Goal: Transaction & Acquisition: Purchase product/service

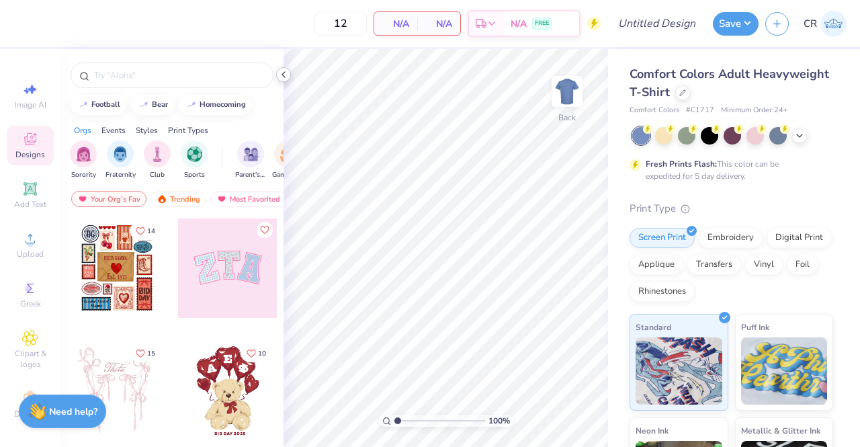
click at [282, 74] on polyline at bounding box center [283, 74] width 3 height 5
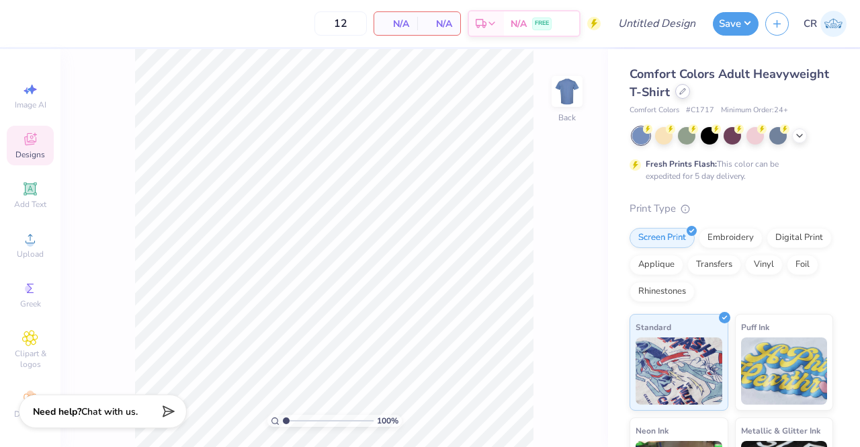
click at [690, 93] on div at bounding box center [683, 91] width 15 height 15
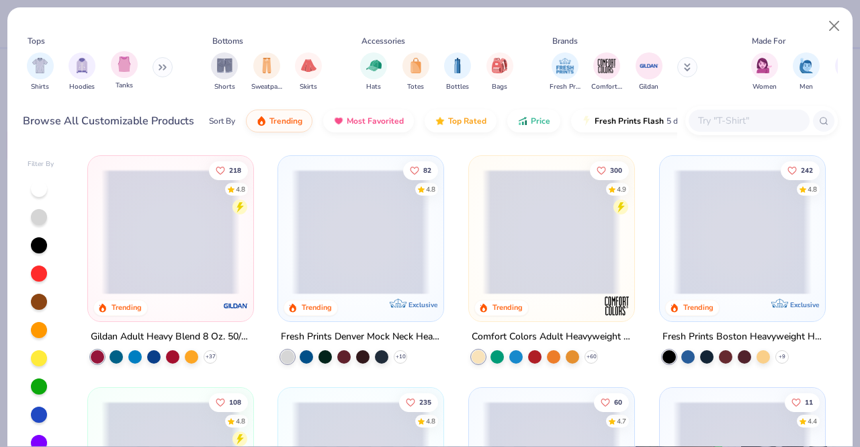
click at [120, 81] on span "Tanks" at bounding box center [124, 86] width 17 height 10
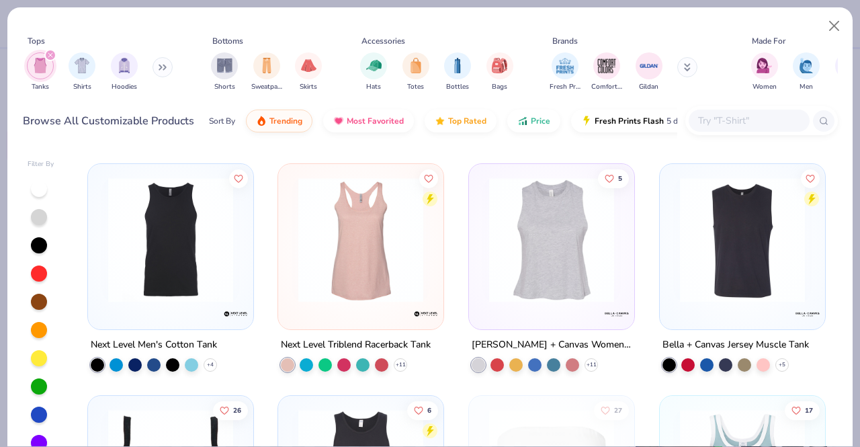
scroll to position [1117, 0]
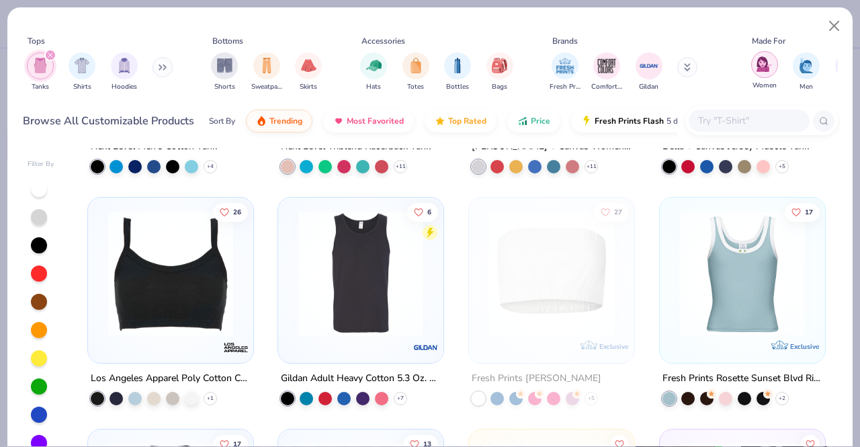
click at [772, 75] on div "filter for Women" at bounding box center [765, 64] width 27 height 27
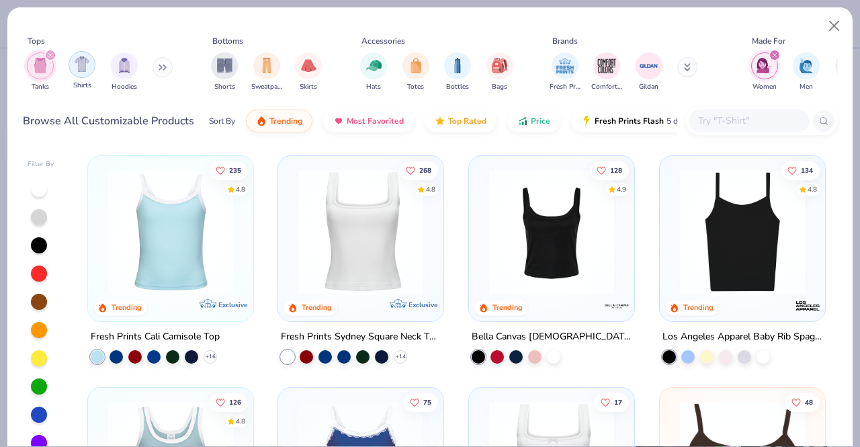
click at [87, 75] on div "filter for Shirts" at bounding box center [82, 64] width 27 height 27
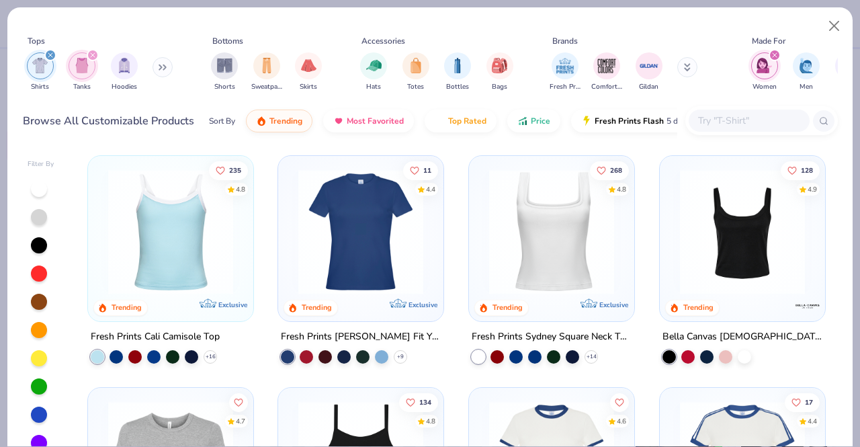
click at [52, 54] on icon "filter for Shirts" at bounding box center [50, 54] width 5 height 5
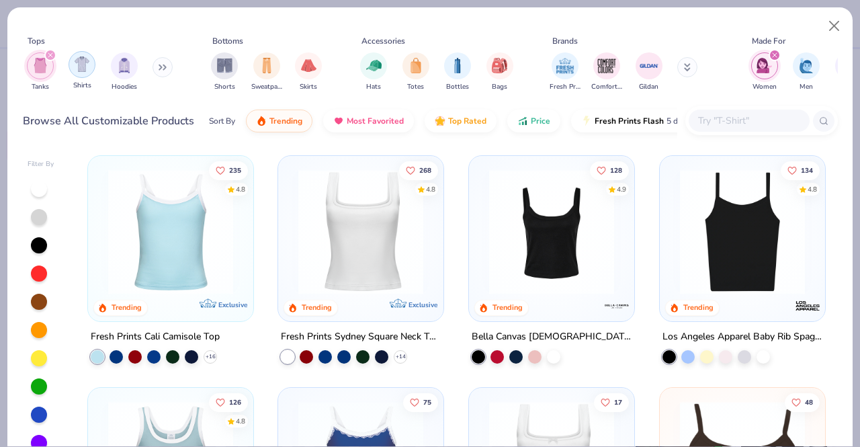
click at [87, 75] on div "filter for Shirts" at bounding box center [82, 64] width 27 height 27
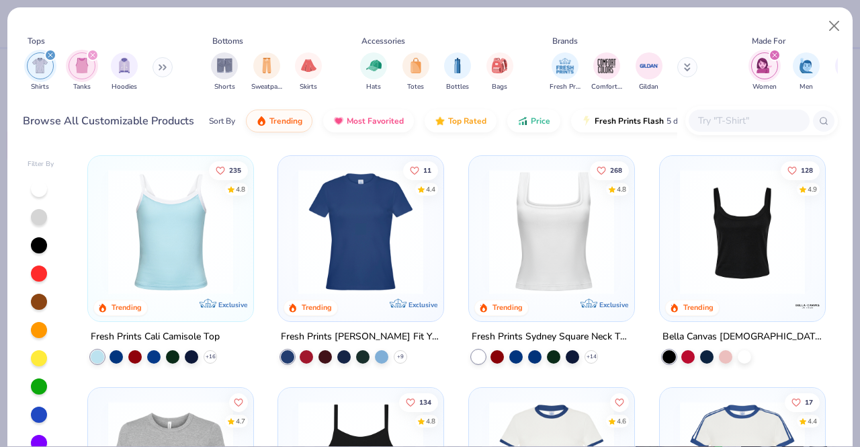
click at [94, 53] on icon "filter for Tanks" at bounding box center [92, 54] width 5 height 5
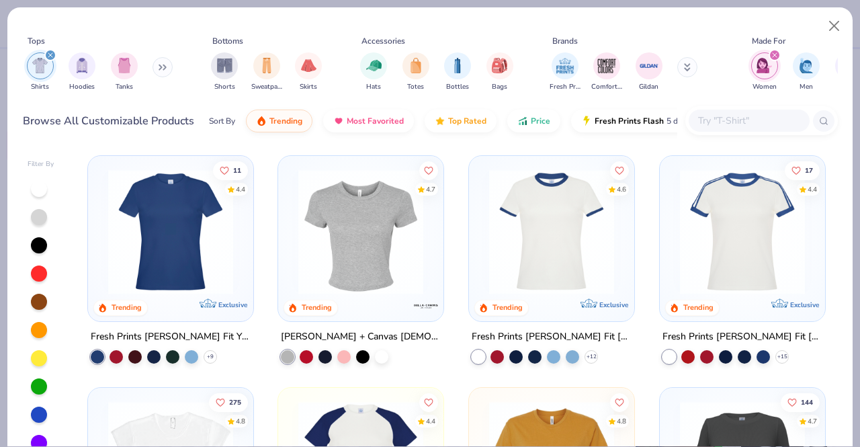
click at [394, 276] on img at bounding box center [361, 231] width 138 height 125
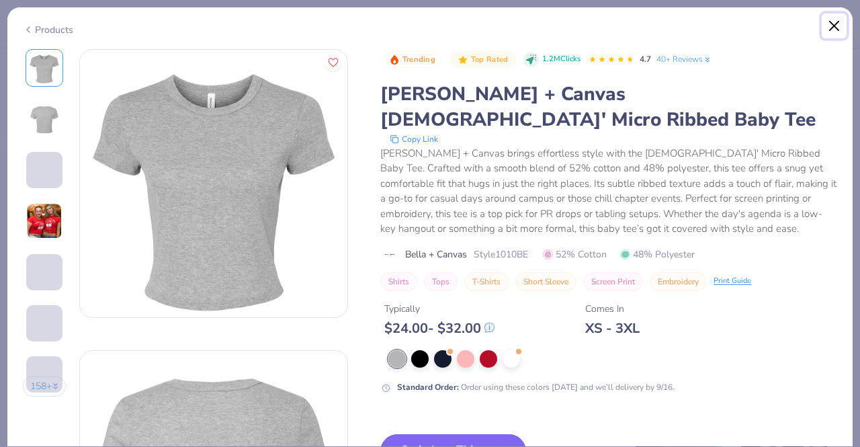
click at [832, 27] on button "Close" at bounding box center [835, 26] width 26 height 26
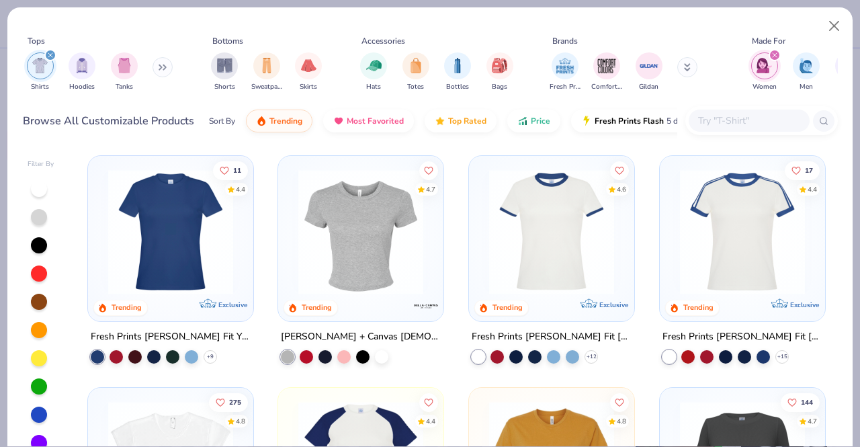
click at [376, 234] on img at bounding box center [361, 231] width 138 height 125
